Goal: Find specific page/section: Find specific page/section

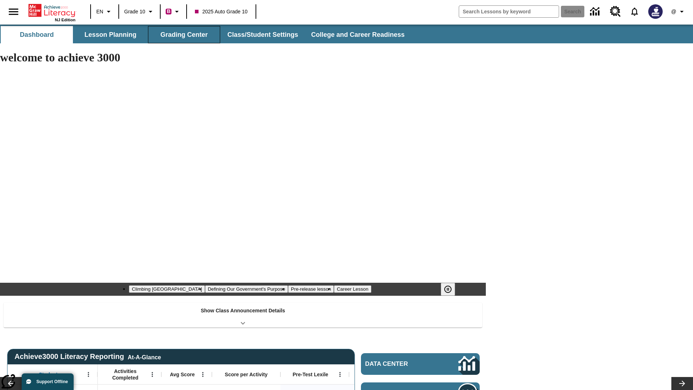
click at [184, 35] on button "Grading Center" at bounding box center [184, 34] width 72 height 17
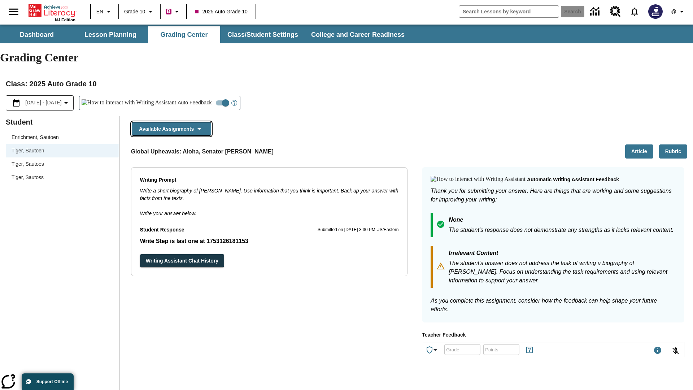
click at [171, 122] on button "Available Assignments" at bounding box center [171, 129] width 79 height 14
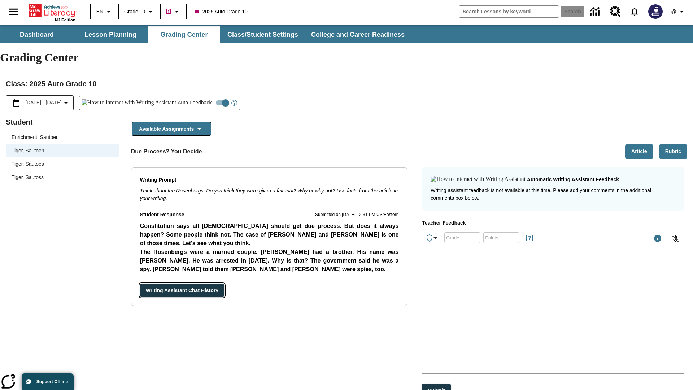
click at [140, 284] on button "Writing Assistant Chat History" at bounding box center [182, 290] width 84 height 13
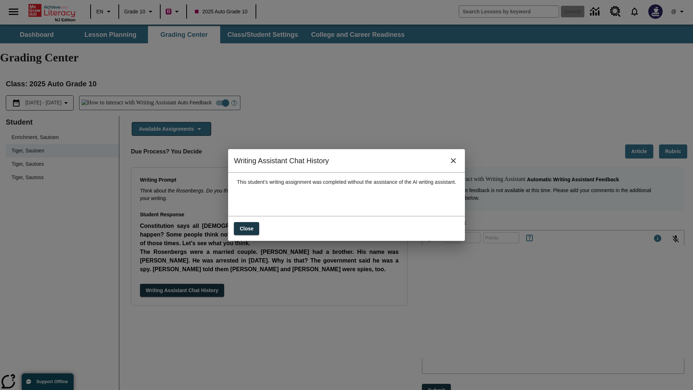
click at [456, 163] on icon "close" at bounding box center [453, 160] width 5 height 5
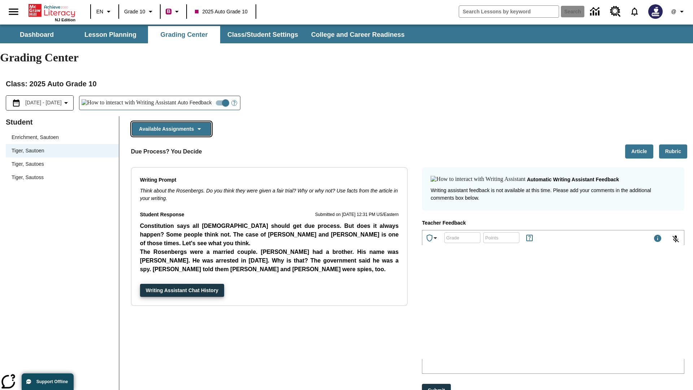
click at [171, 122] on button "Available Assignments" at bounding box center [171, 129] width 79 height 14
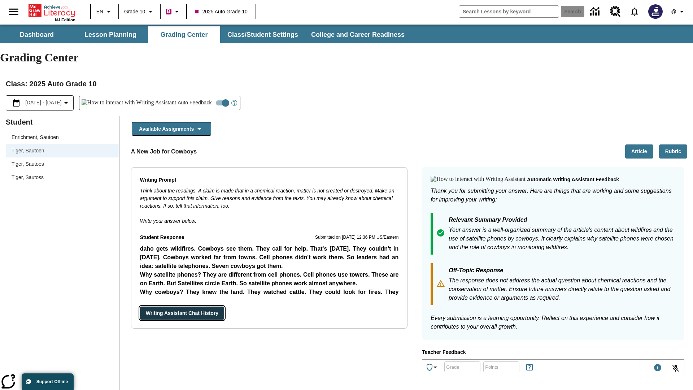
click at [140, 307] on button "Writing Assistant Chat History" at bounding box center [182, 313] width 84 height 13
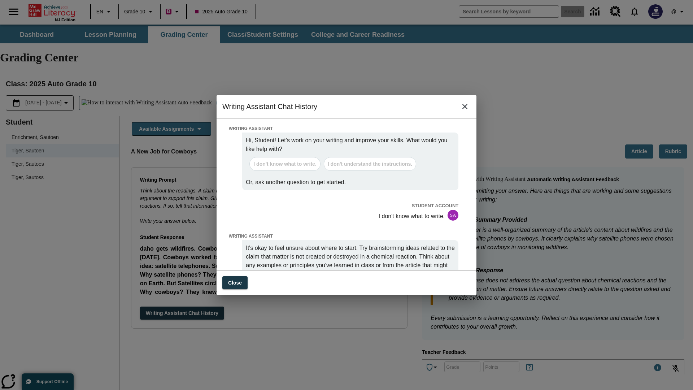
click at [465, 109] on icon "close" at bounding box center [465, 106] width 5 height 5
